Goal: Find specific page/section: Find specific page/section

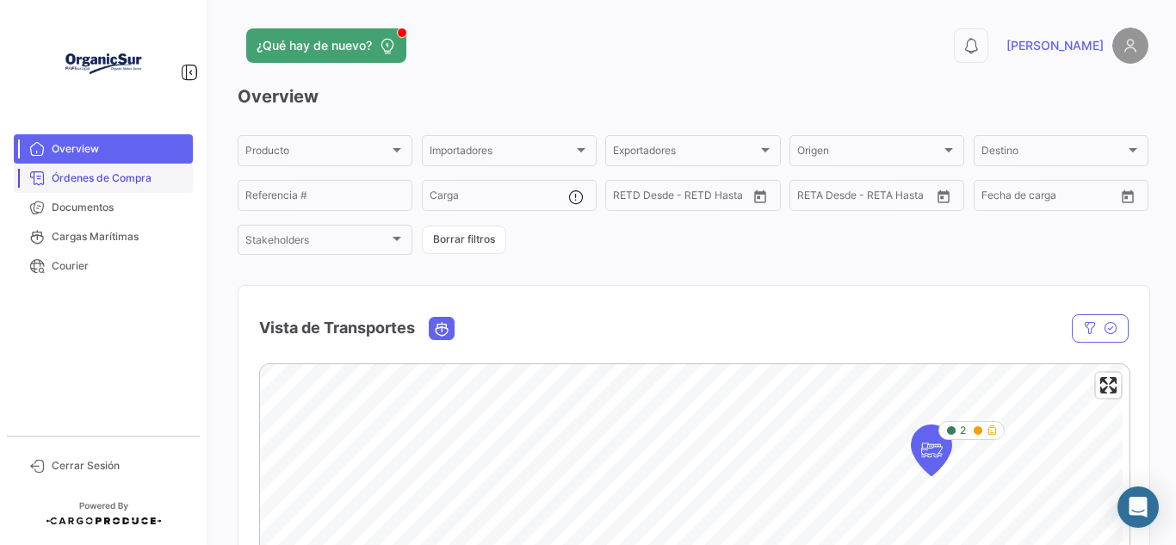
click at [148, 183] on span "Órdenes de Compra" at bounding box center [119, 177] width 134 height 15
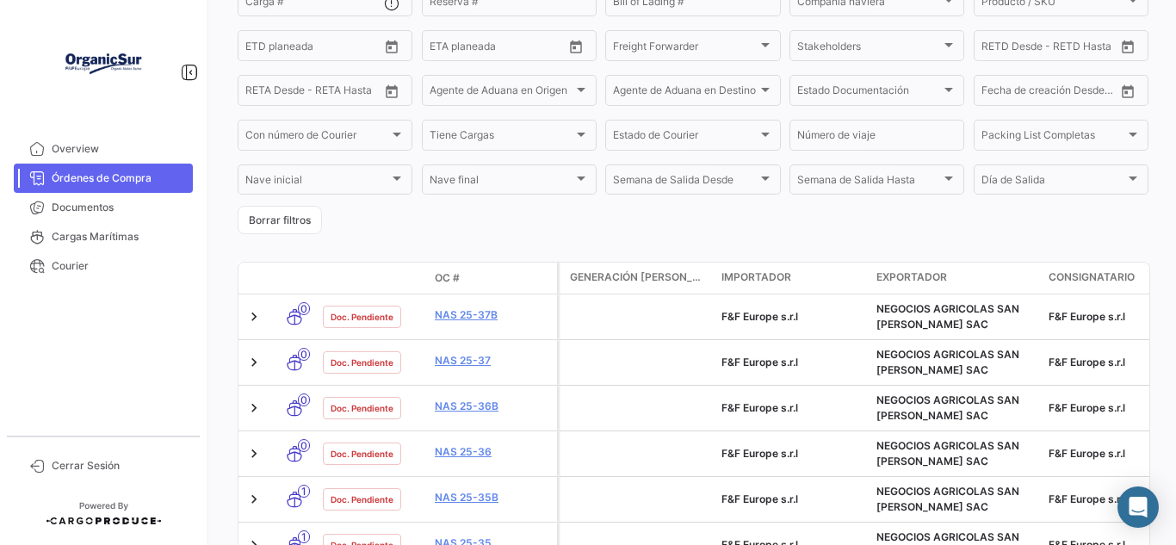
scroll to position [257, 0]
click at [97, 239] on span "Cargas Marítimas" at bounding box center [119, 236] width 134 height 15
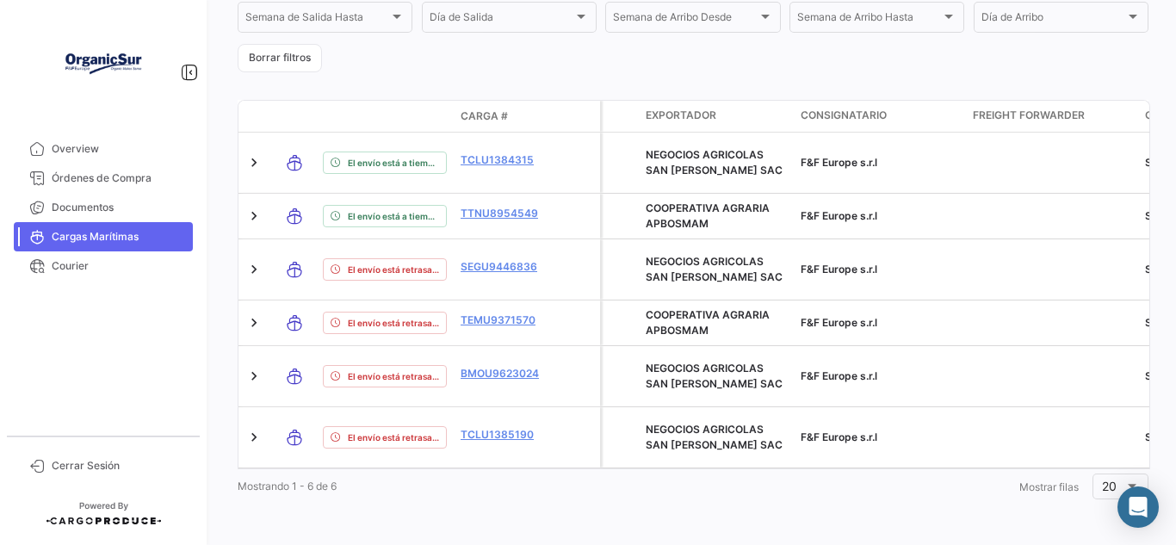
scroll to position [0, 155]
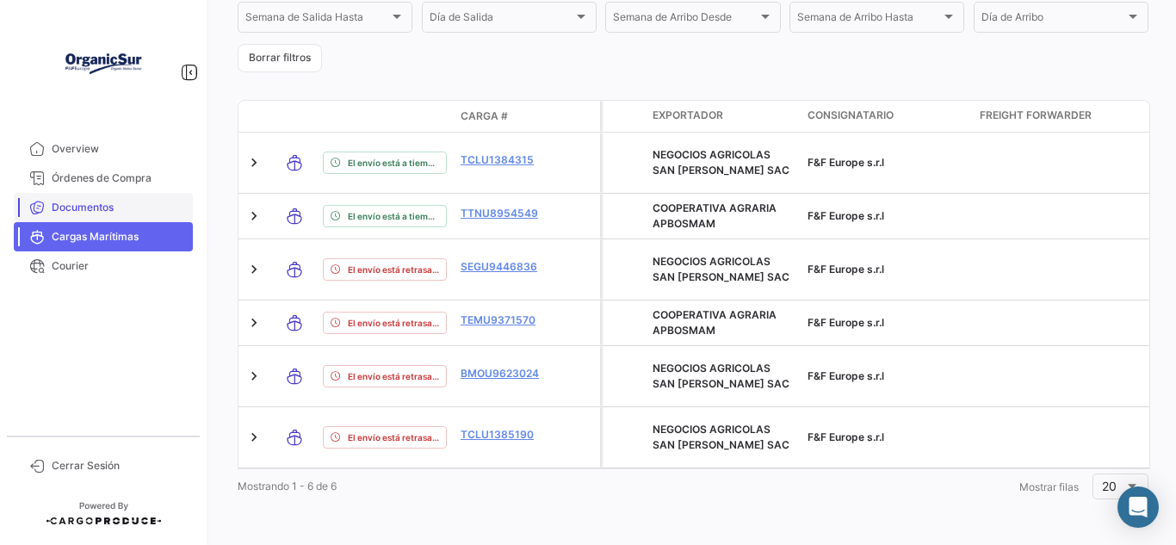
click at [114, 210] on span "Documentos" at bounding box center [119, 207] width 134 height 15
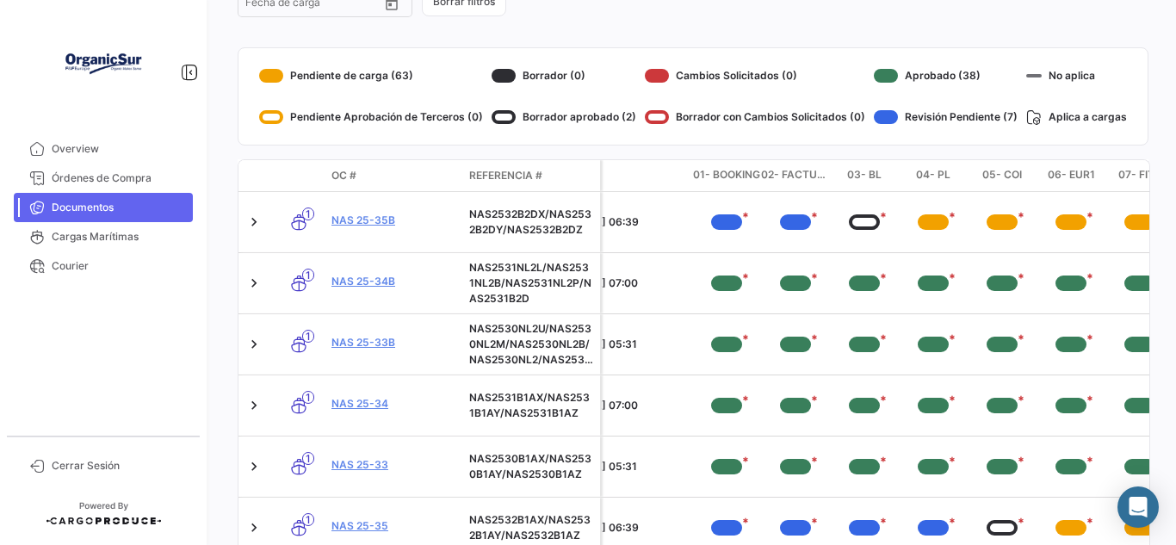
scroll to position [90, 0]
